Goal: Check status: Check status

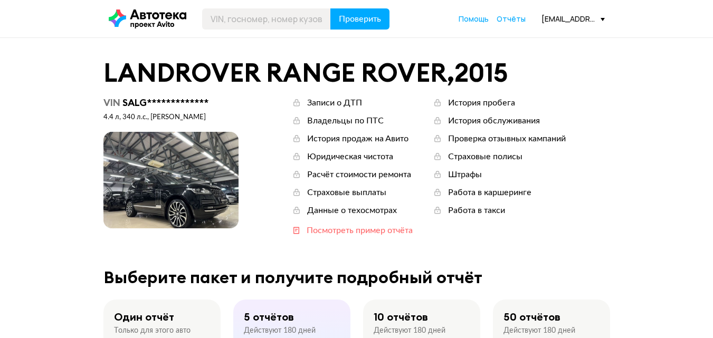
click at [357, 231] on div "Посмотреть пример отчёта" at bounding box center [360, 231] width 106 height 12
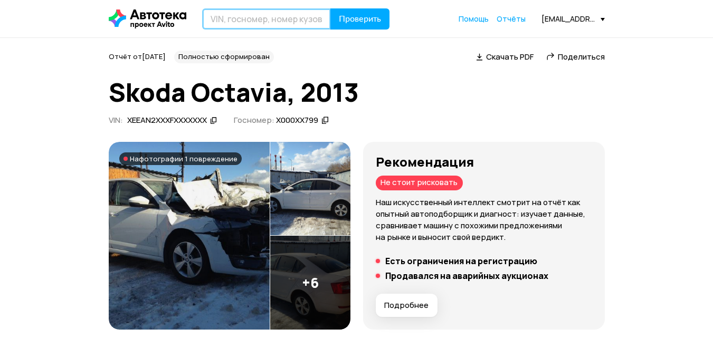
click at [280, 21] on input "text" at bounding box center [266, 18] width 129 height 21
click at [291, 18] on input "text" at bounding box center [266, 18] width 129 height 21
type input "А883ТО252"
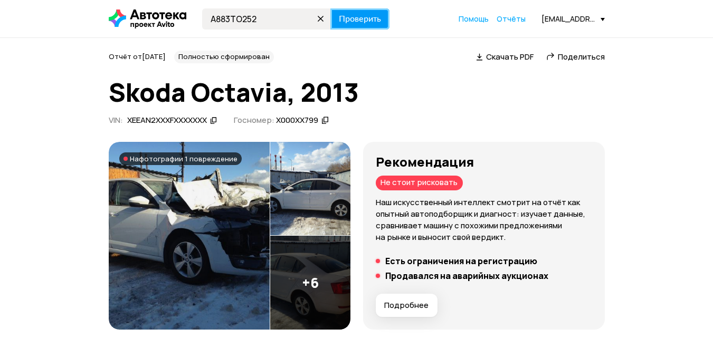
click at [364, 18] on span "Проверить" at bounding box center [360, 19] width 42 height 8
